Goal: Task Accomplishment & Management: Use online tool/utility

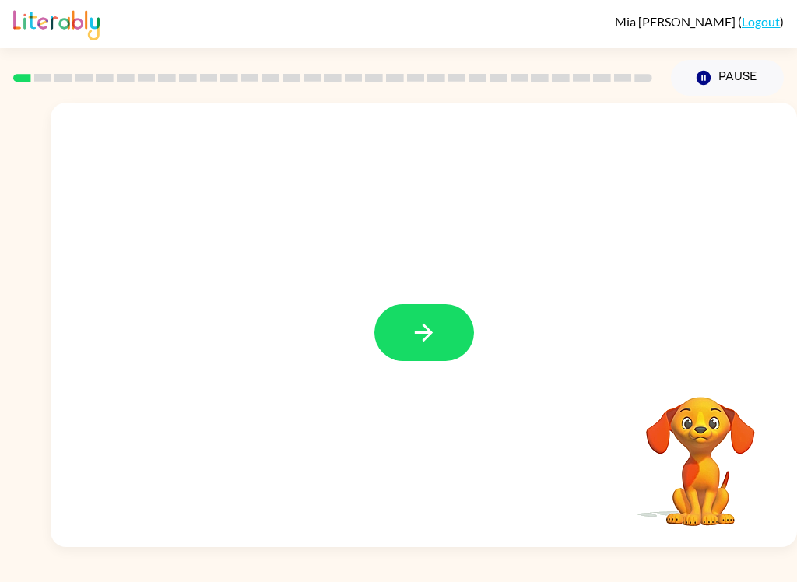
click at [421, 351] on button "button" at bounding box center [425, 332] width 100 height 57
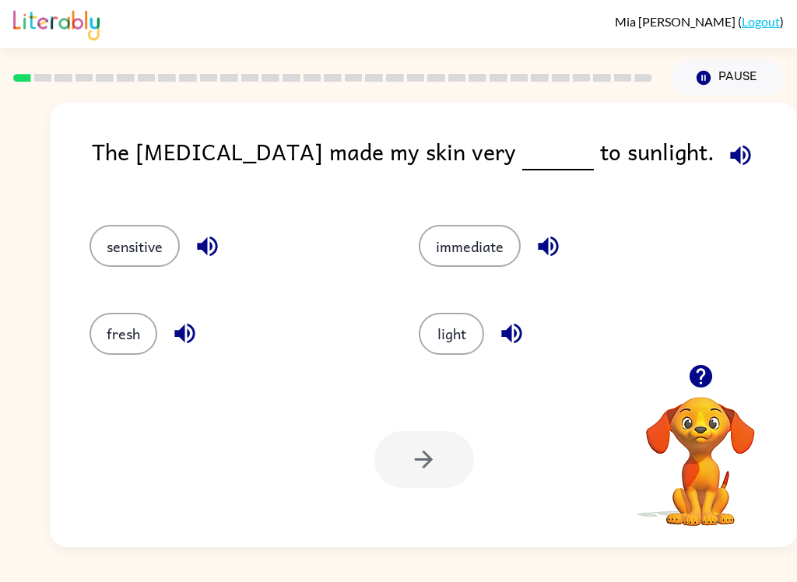
click at [220, 236] on icon "button" at bounding box center [207, 246] width 27 height 27
click at [192, 343] on icon "button" at bounding box center [184, 333] width 27 height 27
click at [556, 248] on icon "button" at bounding box center [548, 246] width 27 height 27
click at [517, 350] on button "button" at bounding box center [512, 334] width 40 height 40
click at [456, 342] on button "light" at bounding box center [451, 334] width 65 height 42
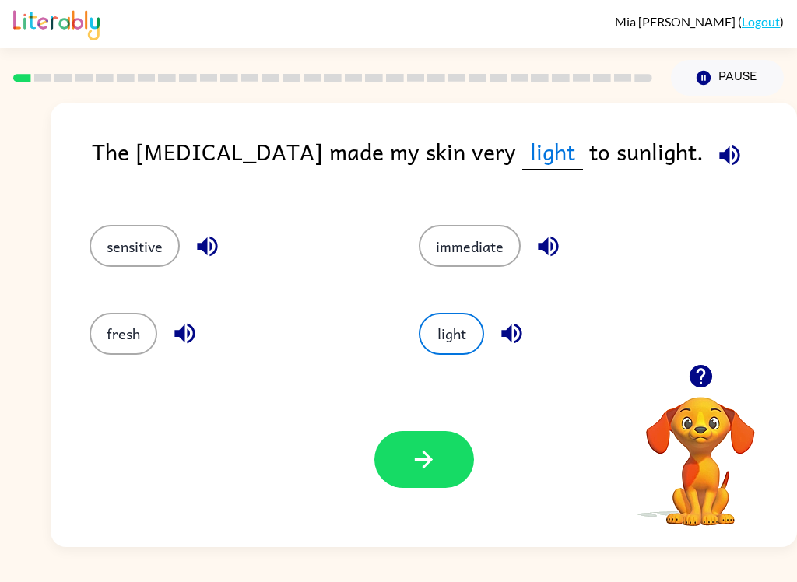
click at [427, 456] on icon "button" at bounding box center [424, 460] width 18 height 18
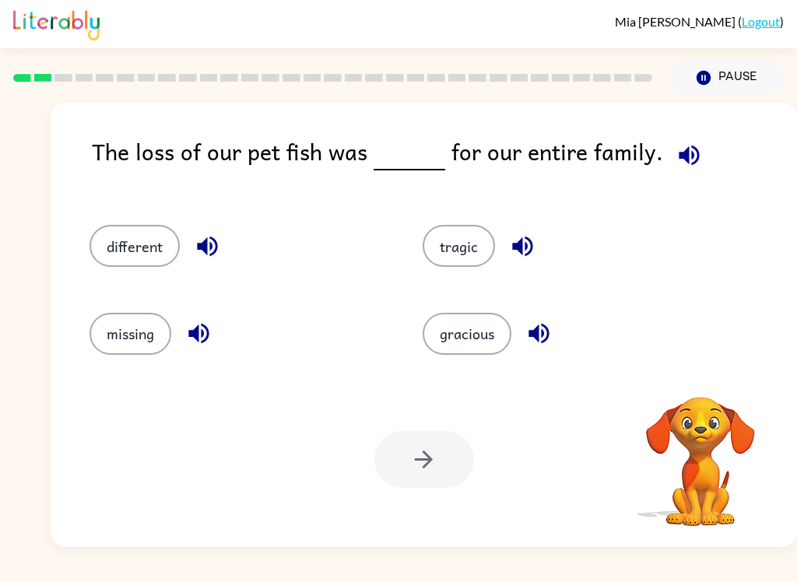
click at [687, 165] on icon "button" at bounding box center [689, 155] width 20 height 20
click at [663, 171] on div "The loss of our pet fish was for our entire family." at bounding box center [444, 164] width 705 height 60
click at [695, 155] on button "button" at bounding box center [690, 155] width 40 height 40
click at [676, 163] on icon "button" at bounding box center [689, 155] width 27 height 27
click at [158, 246] on button "different" at bounding box center [135, 246] width 90 height 42
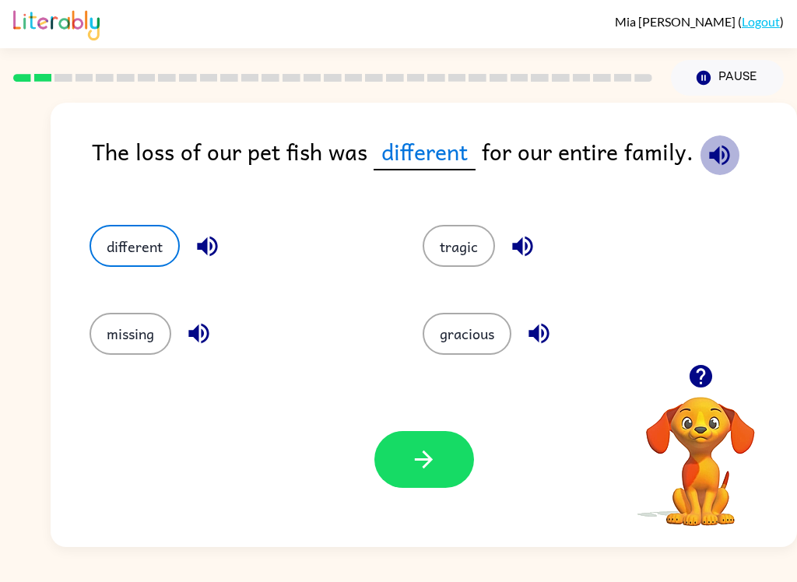
click at [726, 158] on icon "button" at bounding box center [719, 155] width 27 height 27
click at [420, 164] on span "different" at bounding box center [425, 152] width 102 height 37
click at [150, 245] on button "different" at bounding box center [135, 246] width 90 height 42
click at [456, 340] on button "gracious" at bounding box center [467, 334] width 89 height 42
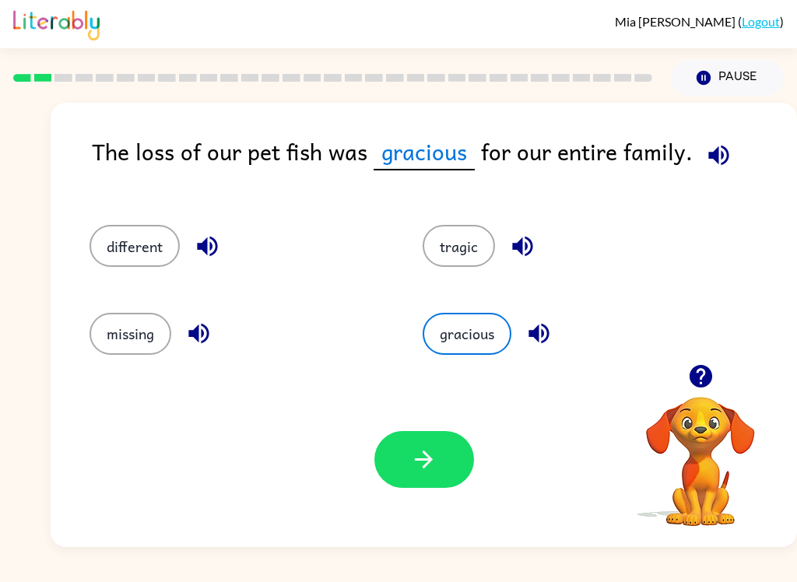
click at [452, 254] on button "tragic" at bounding box center [459, 246] width 72 height 42
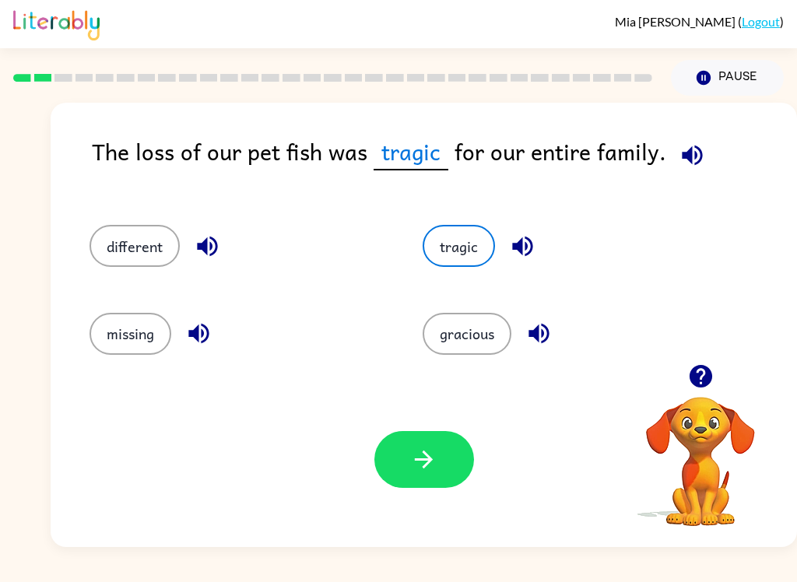
click at [395, 172] on div "The loss of our pet fish was tragic for our entire family." at bounding box center [444, 164] width 705 height 60
click at [679, 164] on icon "button" at bounding box center [692, 155] width 27 height 27
click at [689, 175] on button "button" at bounding box center [693, 155] width 40 height 40
click at [698, 164] on icon "button" at bounding box center [692, 155] width 27 height 27
click at [86, 254] on div "different" at bounding box center [226, 238] width 333 height 87
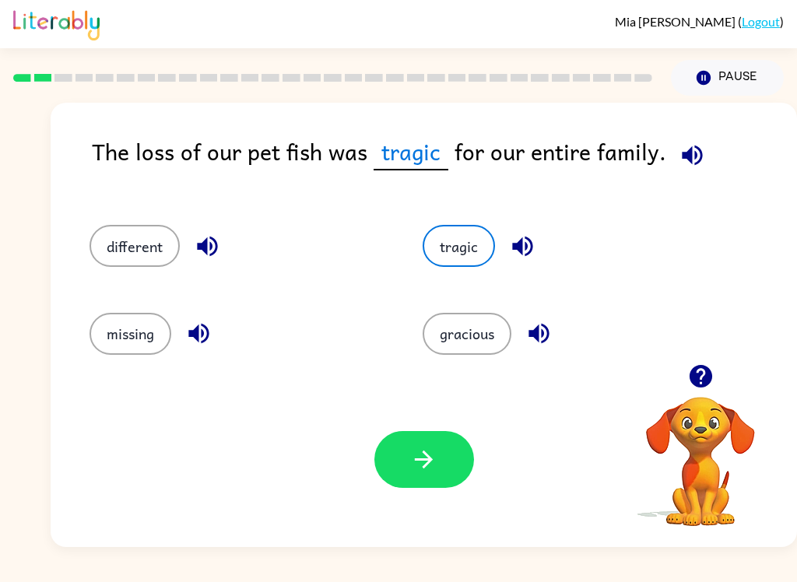
click at [103, 252] on button "different" at bounding box center [135, 246] width 90 height 42
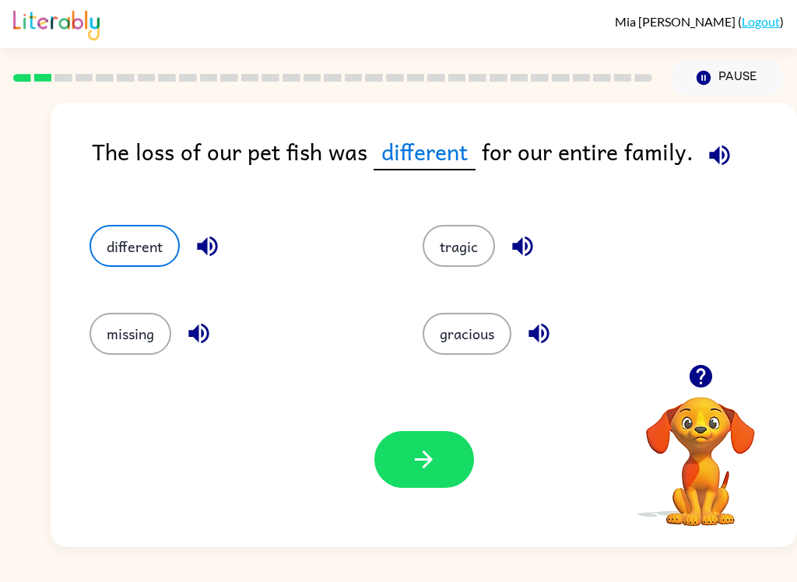
click at [406, 486] on button "button" at bounding box center [425, 459] width 100 height 57
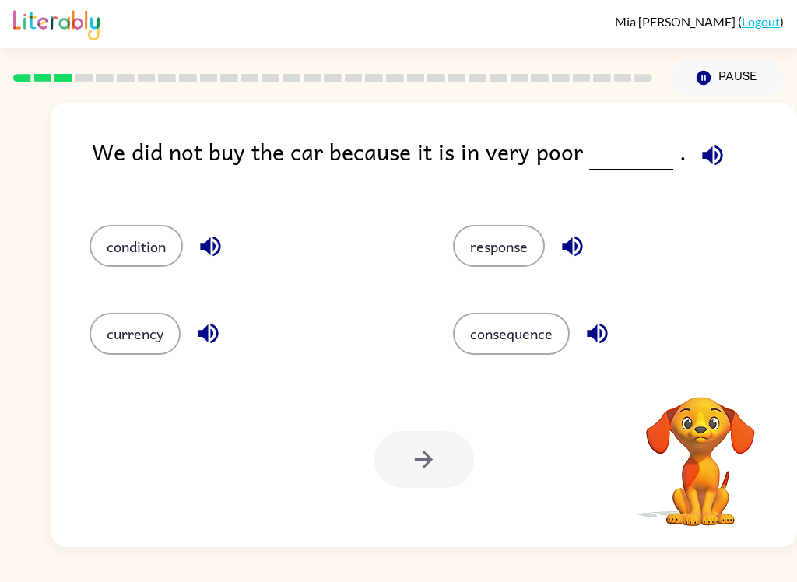
click at [403, 458] on div at bounding box center [425, 459] width 100 height 57
click at [719, 161] on button "button" at bounding box center [713, 155] width 40 height 40
click at [212, 236] on icon "button" at bounding box center [210, 246] width 27 height 27
click at [580, 246] on icon "button" at bounding box center [572, 246] width 27 height 27
click at [608, 344] on icon "button" at bounding box center [597, 333] width 27 height 27
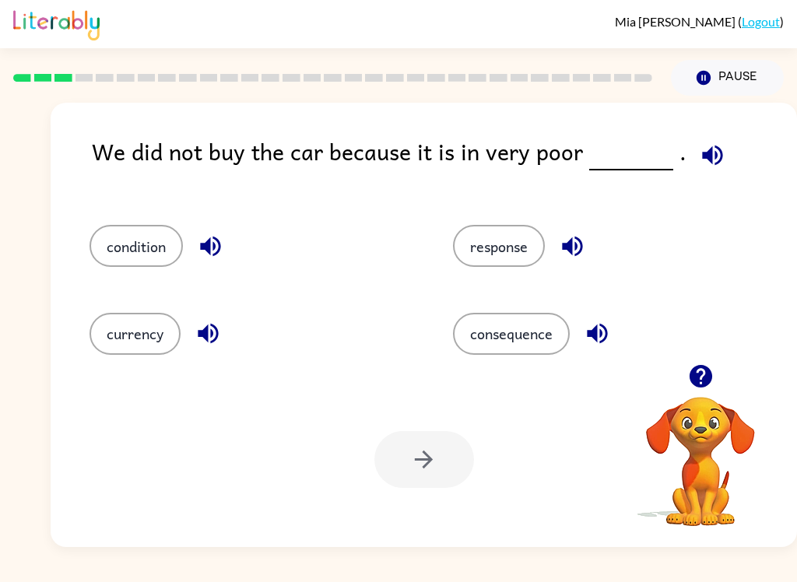
click at [206, 354] on button "button" at bounding box center [208, 334] width 40 height 40
click at [203, 328] on icon "button" at bounding box center [208, 333] width 27 height 27
click at [219, 337] on icon "button" at bounding box center [208, 333] width 27 height 27
click at [218, 337] on icon "button" at bounding box center [208, 334] width 20 height 20
click at [209, 318] on button "button" at bounding box center [208, 334] width 40 height 40
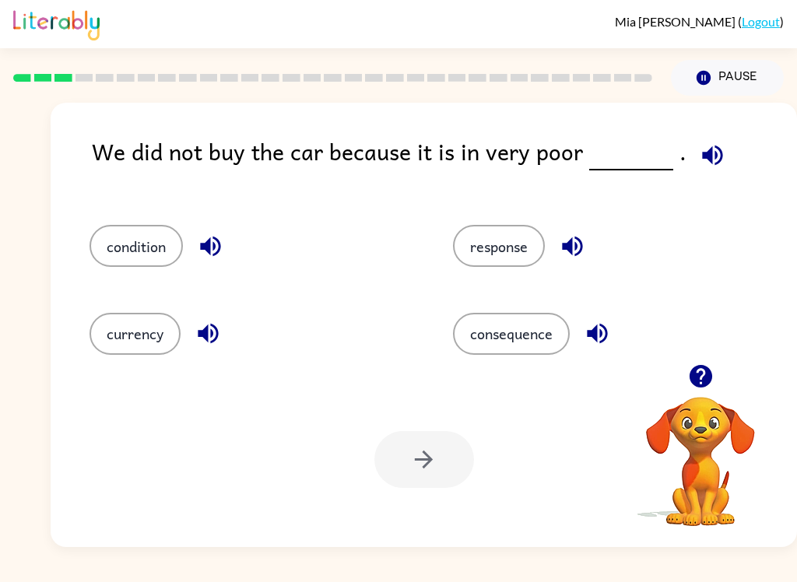
click at [216, 341] on icon "button" at bounding box center [208, 334] width 20 height 20
click at [215, 341] on icon "button" at bounding box center [208, 334] width 20 height 20
click at [211, 346] on icon "button" at bounding box center [208, 333] width 27 height 27
click at [502, 253] on button "response" at bounding box center [499, 246] width 92 height 42
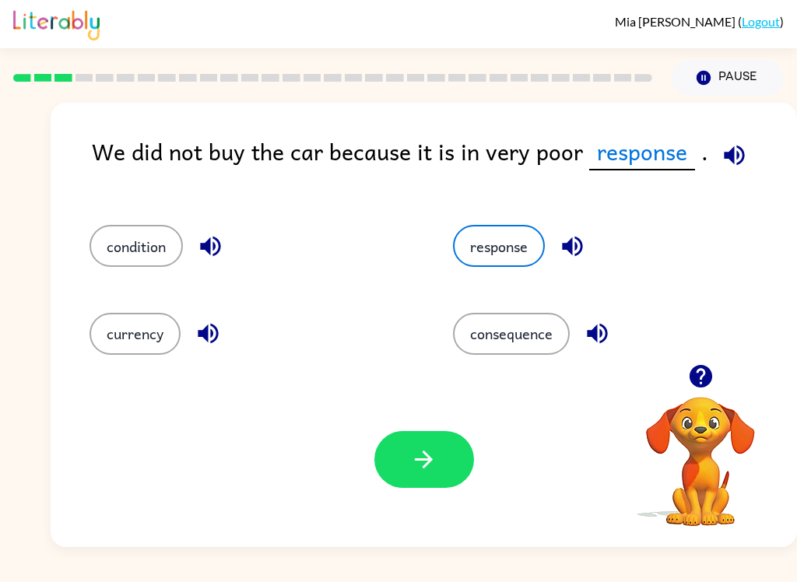
click at [438, 447] on button "button" at bounding box center [425, 459] width 100 height 57
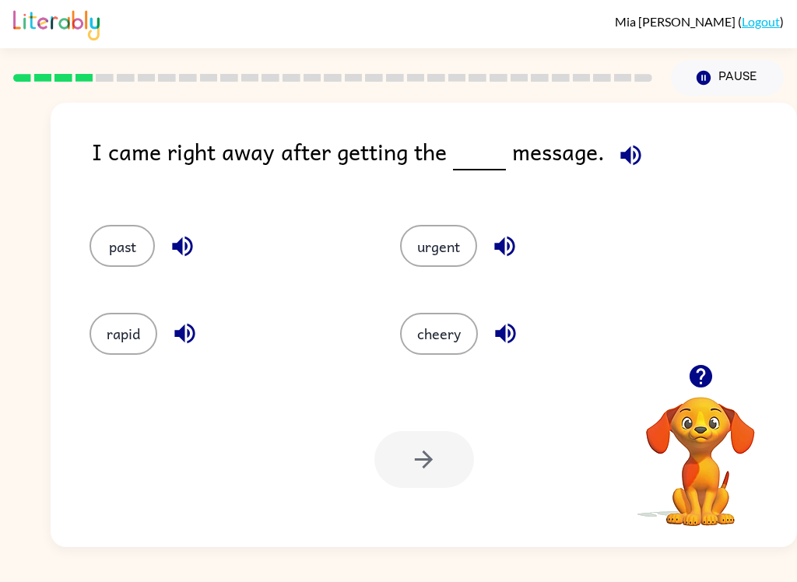
click at [640, 148] on icon "button" at bounding box center [630, 155] width 27 height 27
click at [636, 155] on icon "button" at bounding box center [631, 155] width 20 height 20
click at [598, 154] on div "I came right away after getting the message." at bounding box center [444, 164] width 705 height 60
click at [635, 173] on button "button" at bounding box center [631, 155] width 40 height 40
click at [612, 162] on button "button" at bounding box center [631, 155] width 40 height 40
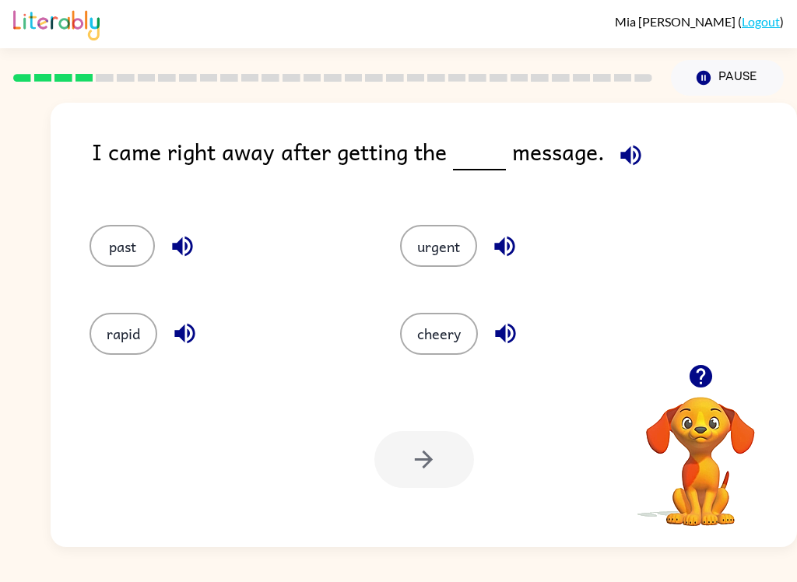
click at [628, 148] on icon "button" at bounding box center [630, 155] width 27 height 27
click at [484, 172] on div "I came right away after getting the message." at bounding box center [444, 164] width 705 height 60
click at [451, 245] on button "urgent" at bounding box center [438, 246] width 77 height 42
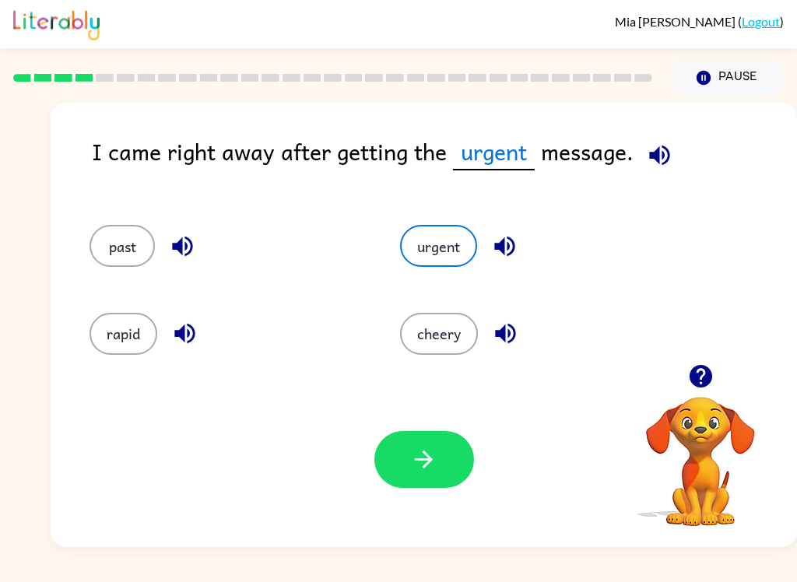
click at [485, 168] on span "urgent" at bounding box center [494, 152] width 82 height 37
click at [417, 475] on button "button" at bounding box center [425, 459] width 100 height 57
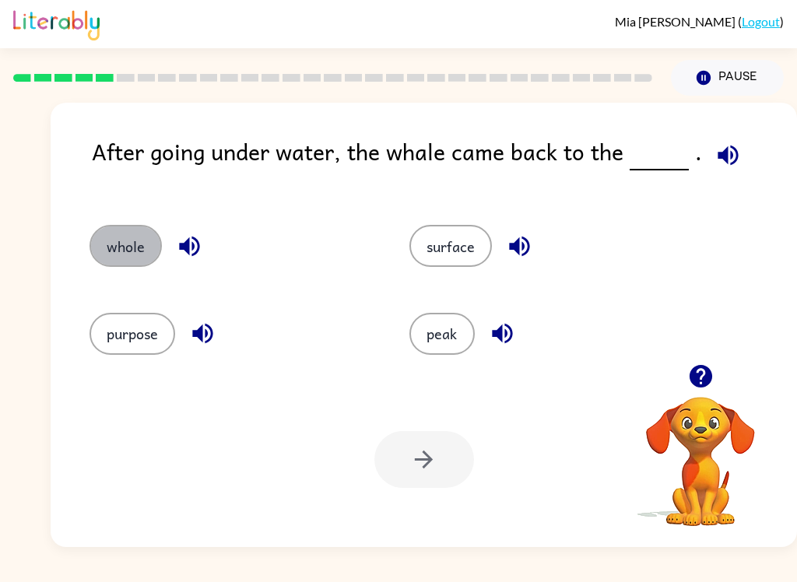
click at [104, 246] on button "whole" at bounding box center [126, 246] width 72 height 42
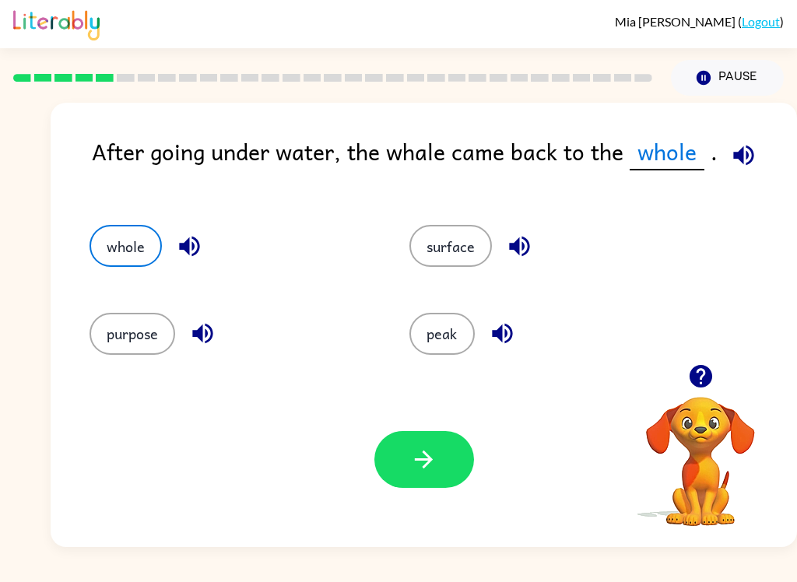
click at [464, 452] on button "button" at bounding box center [425, 459] width 100 height 57
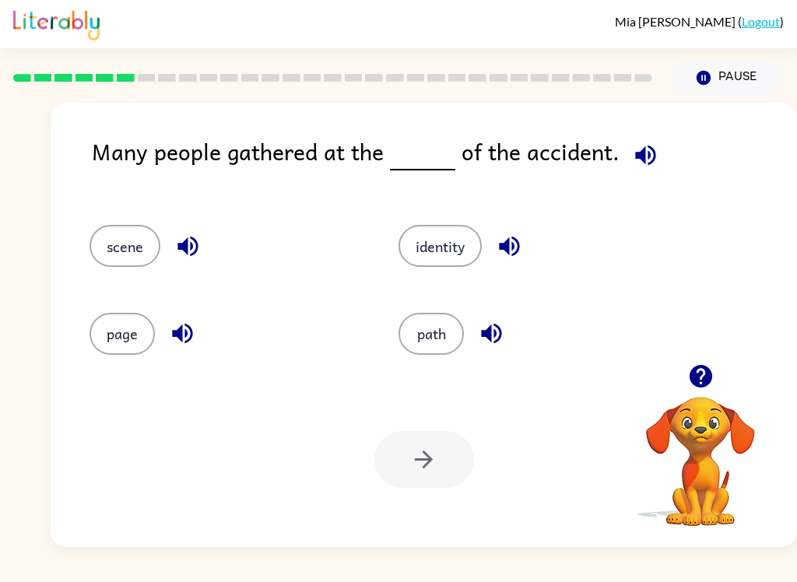
click at [406, 327] on button "path" at bounding box center [431, 334] width 65 height 42
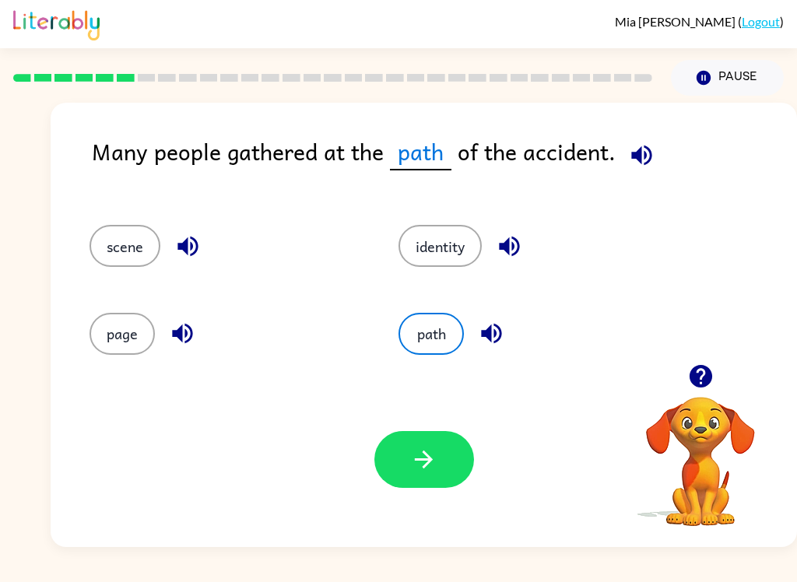
click at [394, 458] on button "button" at bounding box center [425, 459] width 100 height 57
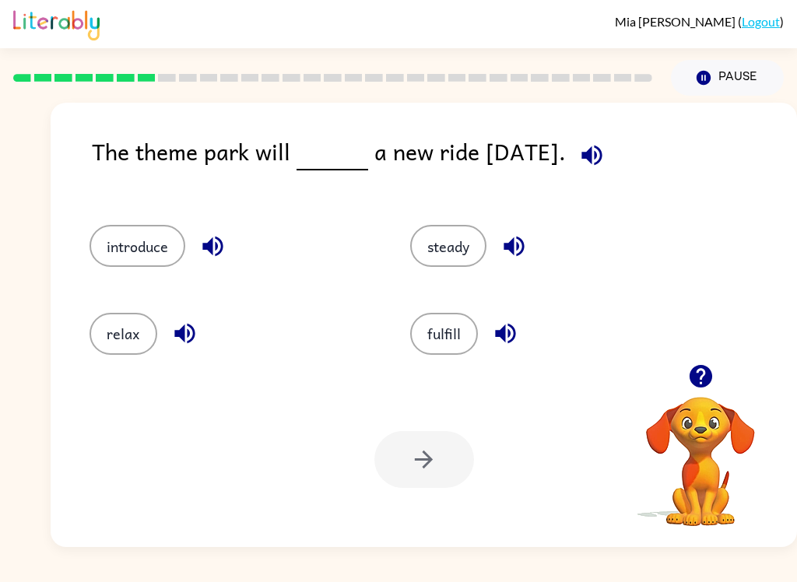
click at [104, 241] on button "introduce" at bounding box center [138, 246] width 96 height 42
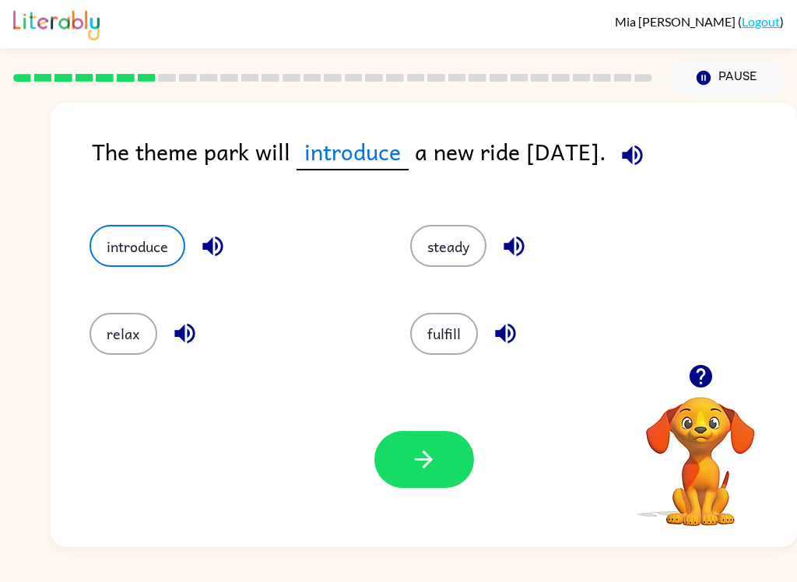
click at [417, 470] on icon "button" at bounding box center [423, 459] width 27 height 27
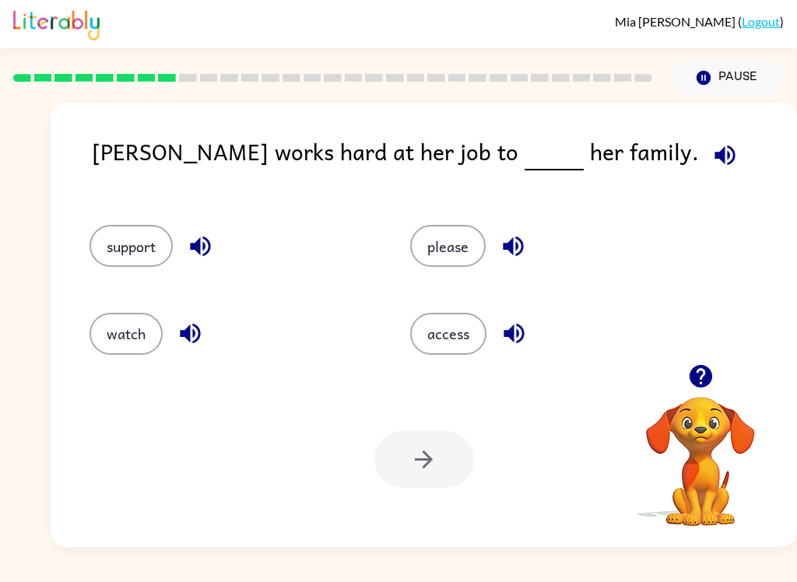
click at [106, 234] on button "support" at bounding box center [131, 246] width 83 height 42
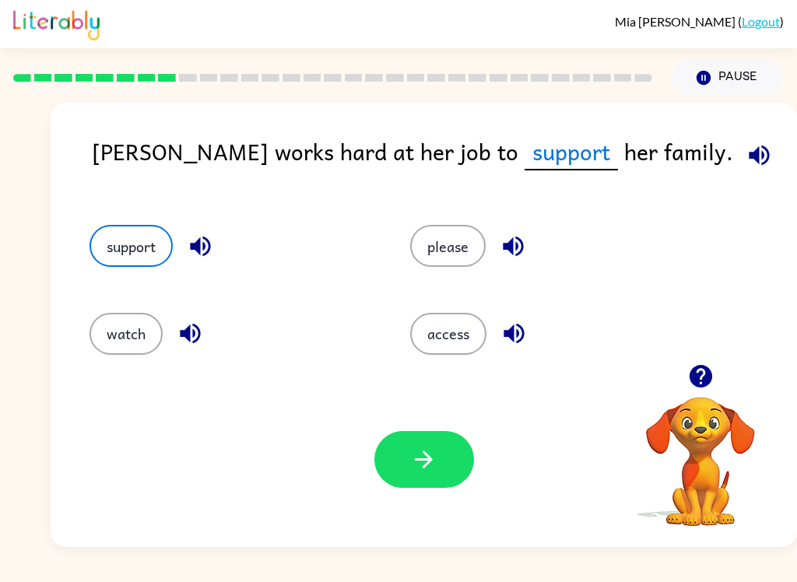
click at [423, 459] on icon "button" at bounding box center [423, 459] width 27 height 27
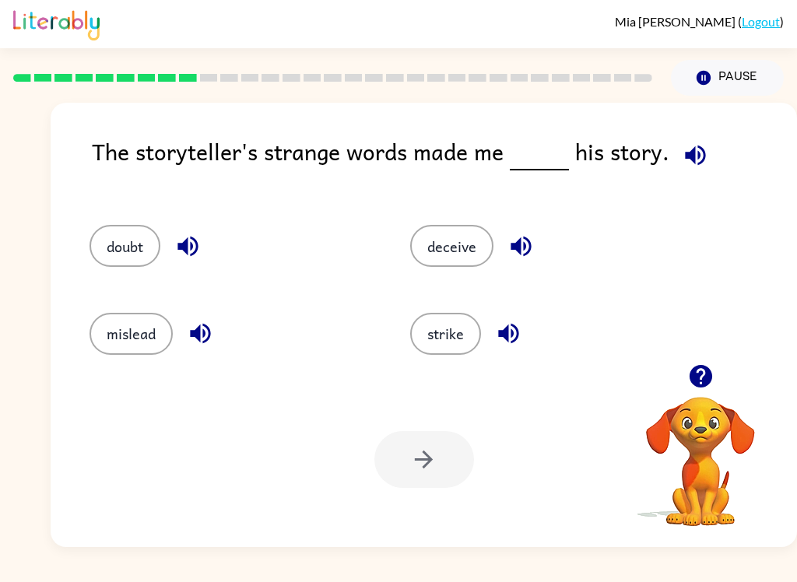
click at [417, 350] on button "strike" at bounding box center [445, 334] width 71 height 42
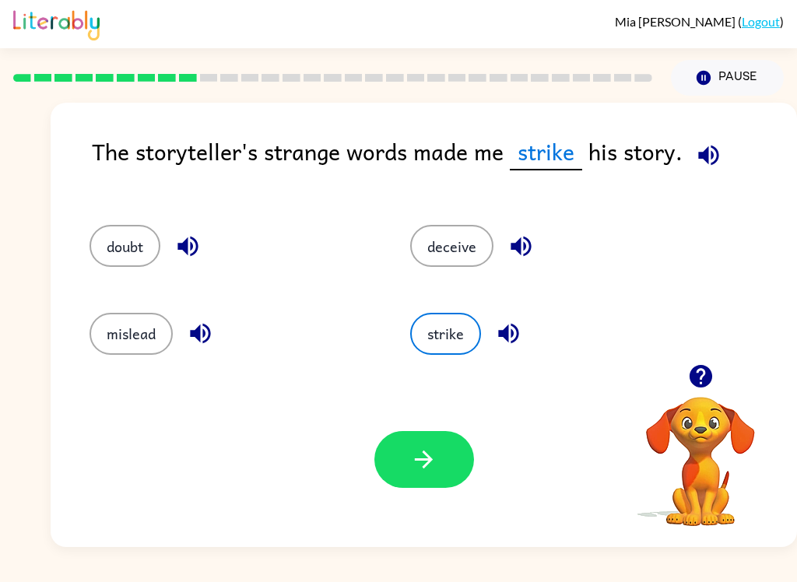
click at [424, 357] on div "strike" at bounding box center [541, 326] width 321 height 87
click at [430, 471] on icon "button" at bounding box center [423, 459] width 27 height 27
